Goal: Feedback & Contribution: Leave review/rating

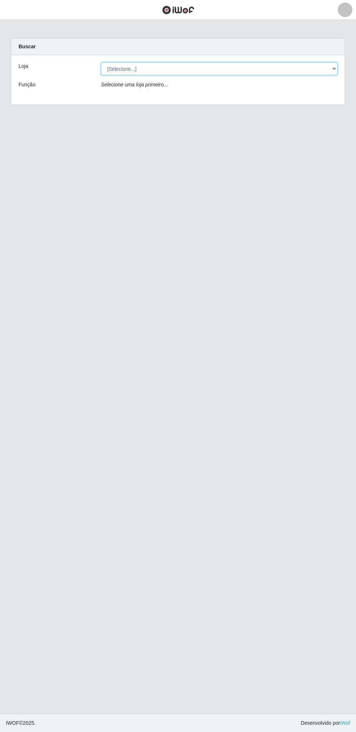
click at [123, 69] on select "[Selecione...] Atacado Vem - Loja 30 Laranjeiras Velha" at bounding box center [219, 68] width 236 height 13
select select "495"
click at [101, 62] on select "[Selecione...] Atacado Vem - Loja 30 Laranjeiras Velha" at bounding box center [219, 68] width 236 height 13
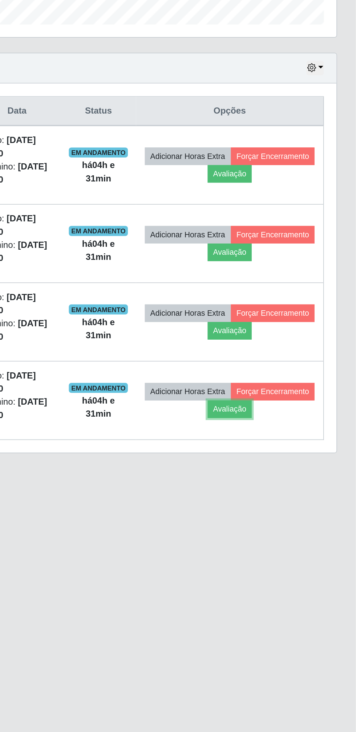
click at [296, 484] on button "Avaliação" at bounding box center [283, 482] width 26 height 10
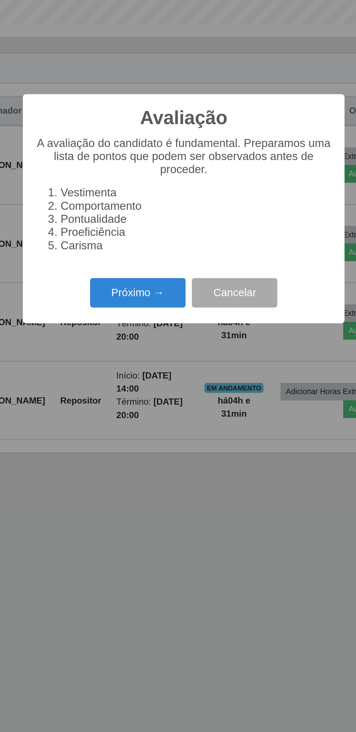
click at [152, 417] on button "Próximo →" at bounding box center [151, 414] width 55 height 17
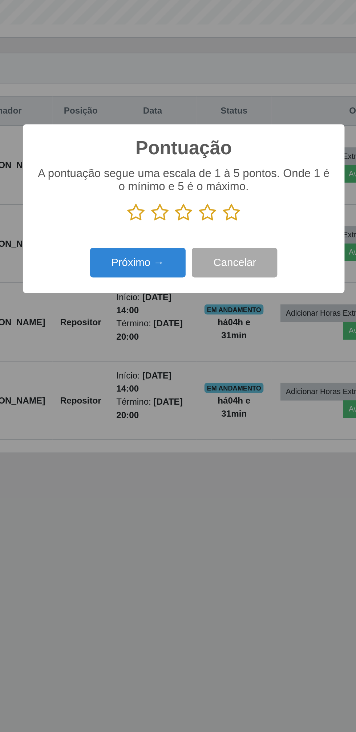
click at [147, 365] on icon at bounding box center [150, 368] width 10 height 11
click at [145, 374] on input "radio" at bounding box center [145, 374] width 0 height 0
click at [155, 396] on button "Próximo →" at bounding box center [151, 397] width 55 height 17
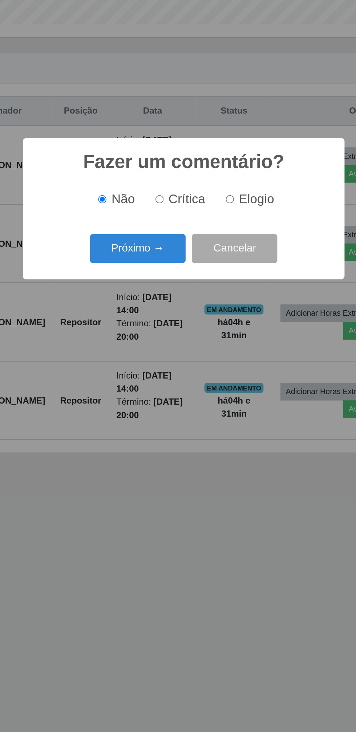
click at [158, 391] on button "Próximo →" at bounding box center [151, 389] width 55 height 17
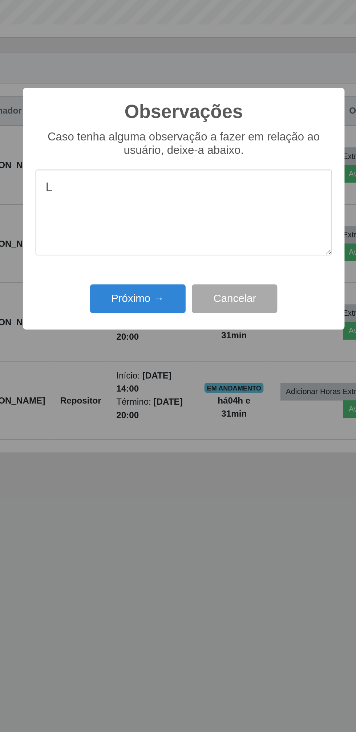
type textarea "L"
